Goal: Information Seeking & Learning: Learn about a topic

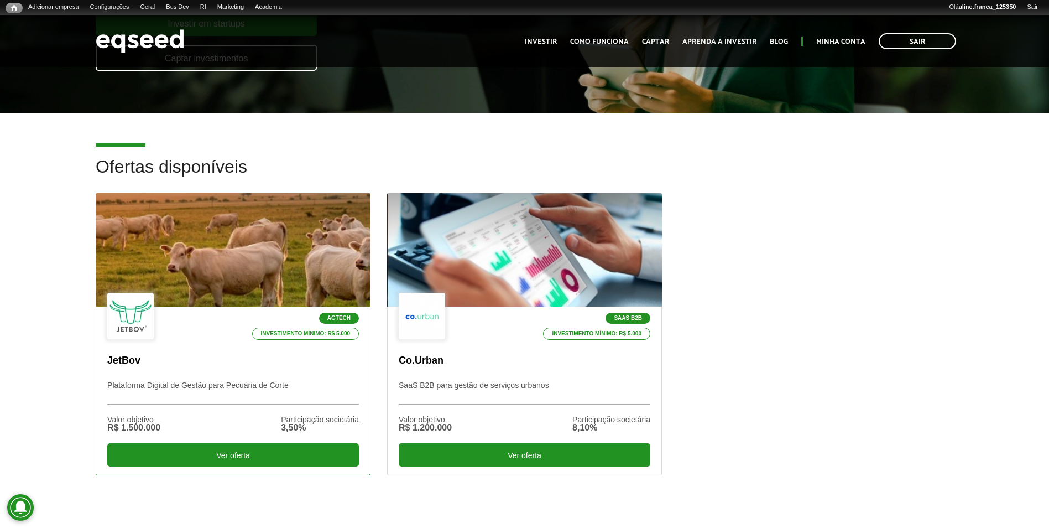
scroll to position [221, 0]
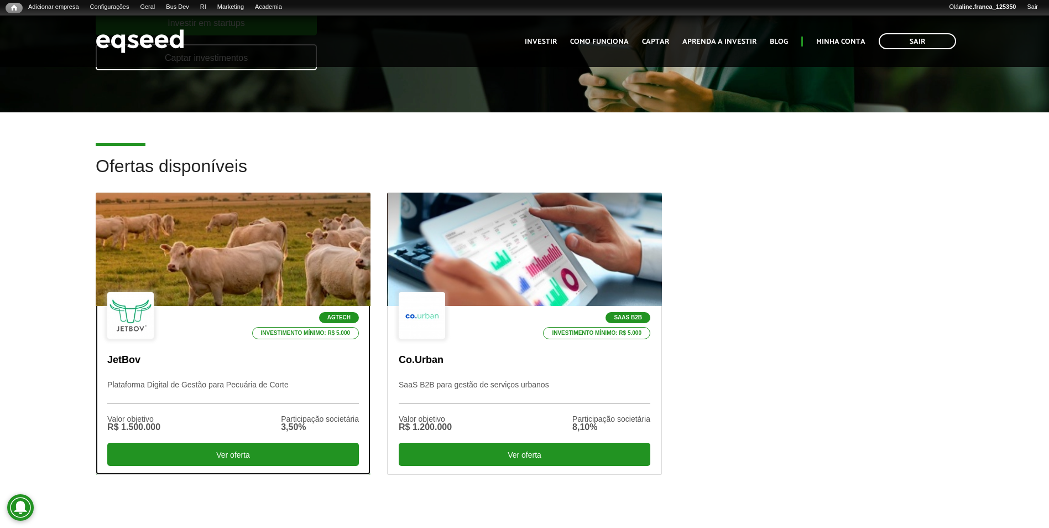
click at [231, 246] on div at bounding box center [233, 249] width 330 height 136
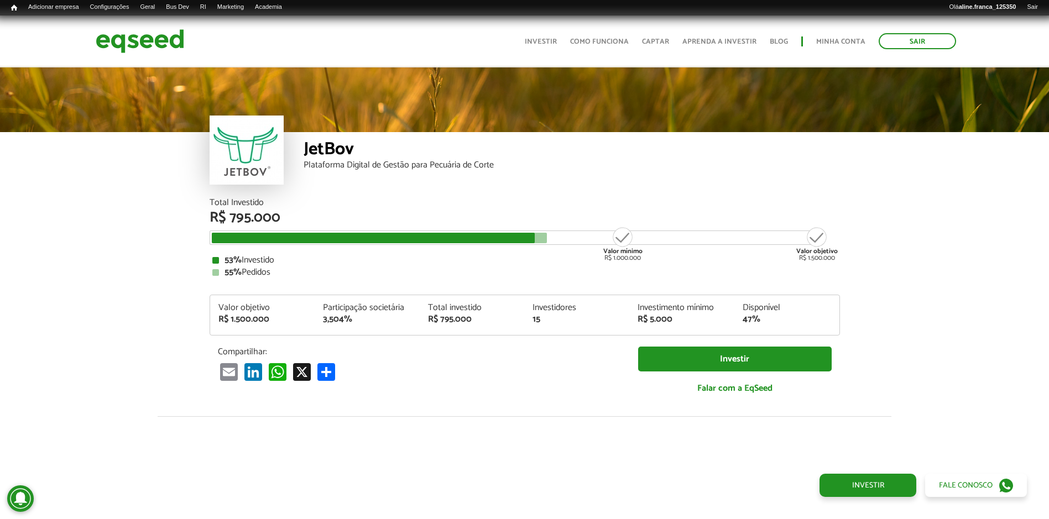
scroll to position [1261, 0]
